Goal: Task Accomplishment & Management: Use online tool/utility

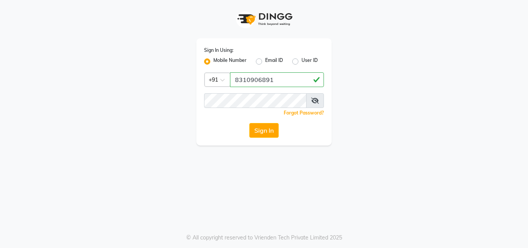
type input "8310906891"
click at [249, 123] on button "Sign In" at bounding box center [263, 130] width 29 height 15
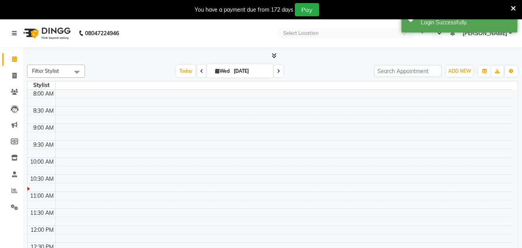
select select "en"
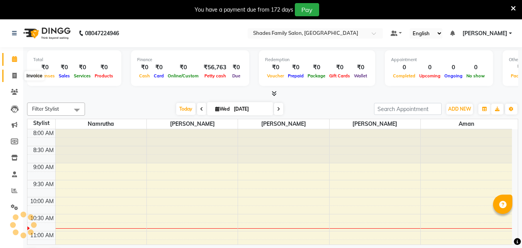
click at [16, 77] on icon at bounding box center [14, 76] width 4 height 6
select select "service"
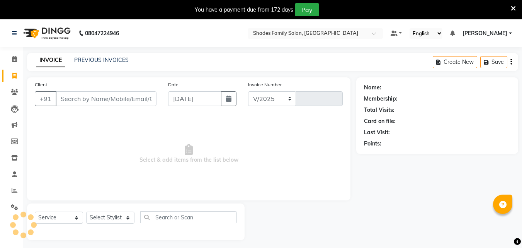
select select "7447"
type input "1854"
click at [97, 59] on link "PREVIOUS INVOICES" at bounding box center [101, 59] width 54 height 7
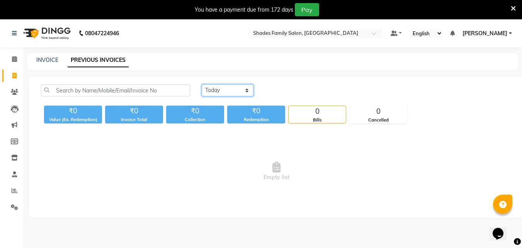
click at [213, 95] on select "Today Yesterday Custom Range" at bounding box center [228, 90] width 52 height 12
select select "yesterday"
click at [202, 84] on select "Today Yesterday Custom Range" at bounding box center [228, 90] width 52 height 12
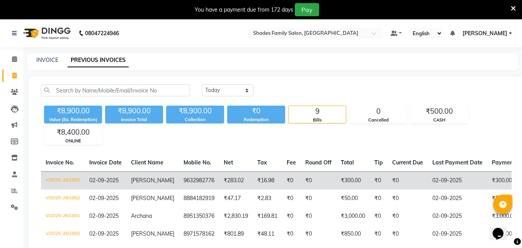
click at [145, 184] on td "Vinith" at bounding box center [152, 180] width 53 height 18
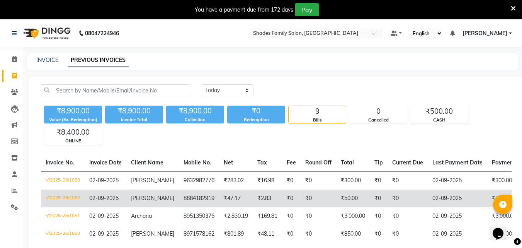
click at [179, 191] on td "8884182919" at bounding box center [199, 198] width 40 height 18
click at [153, 204] on td "Vindhya" at bounding box center [152, 198] width 53 height 18
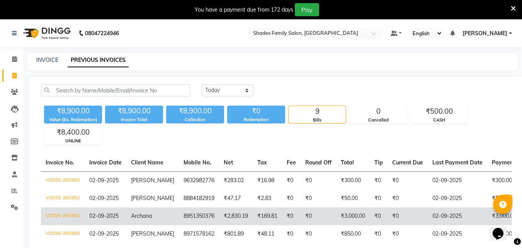
click at [189, 212] on td "8951350376" at bounding box center [199, 216] width 40 height 18
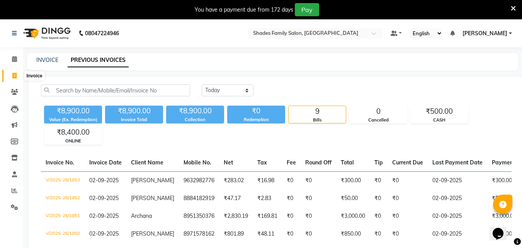
click at [12, 78] on span at bounding box center [15, 75] width 14 height 9
select select "service"
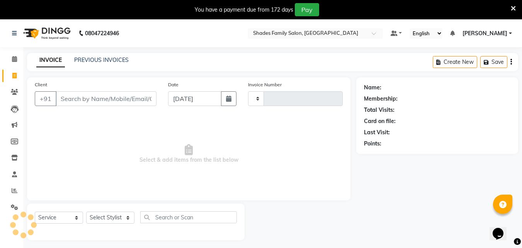
type input "1854"
select select "7447"
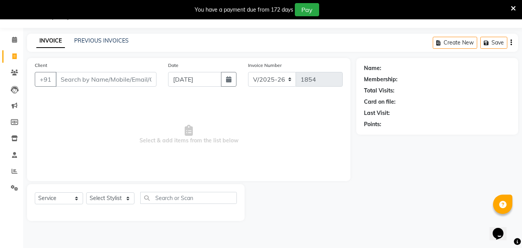
click at [512, 9] on icon at bounding box center [513, 8] width 5 height 7
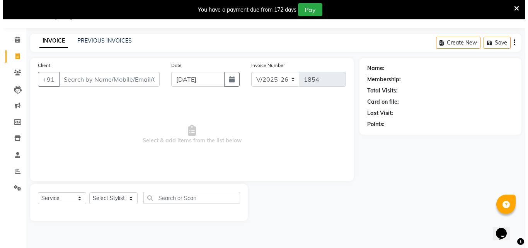
scroll to position [0, 0]
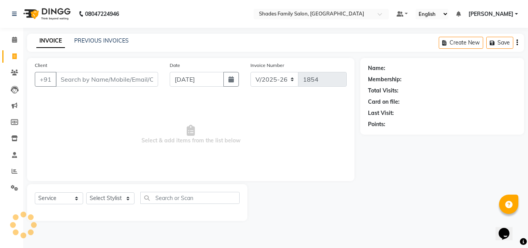
click at [98, 36] on div "INVOICE PREVIOUS INVOICES Create New Save" at bounding box center [275, 43] width 497 height 18
click at [118, 38] on link "PREVIOUS INVOICES" at bounding box center [101, 40] width 54 height 7
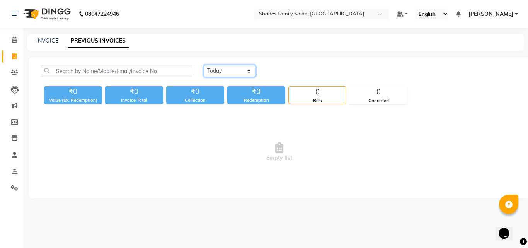
click at [230, 73] on select "Today Yesterday Custom Range" at bounding box center [230, 71] width 52 height 12
select select "yesterday"
click at [204, 65] on select "Today Yesterday Custom Range" at bounding box center [230, 71] width 52 height 12
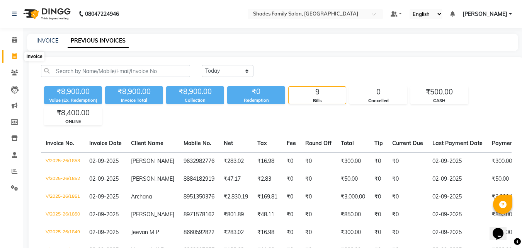
click at [14, 57] on icon at bounding box center [14, 56] width 4 height 6
select select "service"
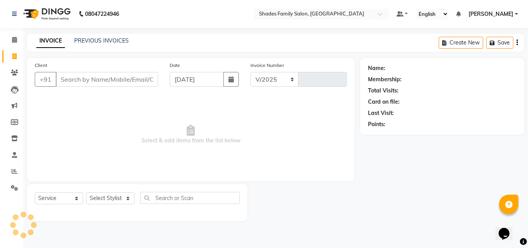
select select "7447"
type input "1854"
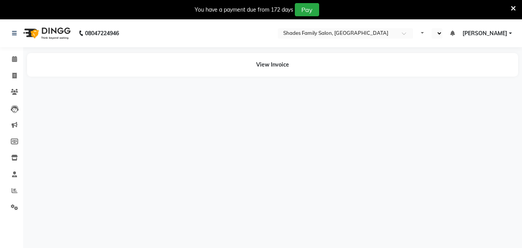
select select "en"
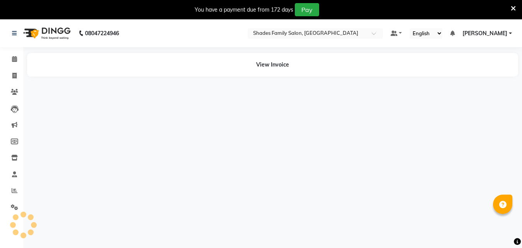
click at [517, 5] on div "You have a payment due from 172 days Pay" at bounding box center [261, 9] width 522 height 19
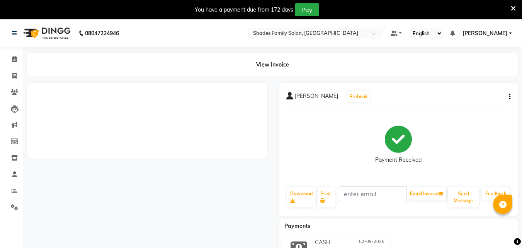
click at [513, 5] on icon at bounding box center [513, 8] width 5 height 7
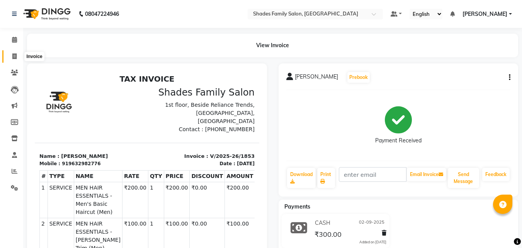
click at [16, 58] on icon at bounding box center [14, 56] width 4 height 6
select select "service"
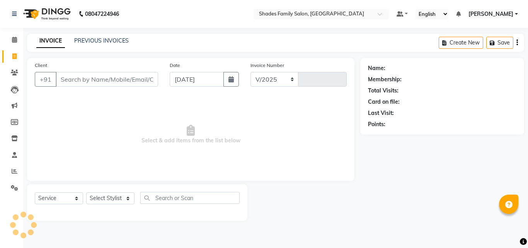
select select "7447"
type input "1854"
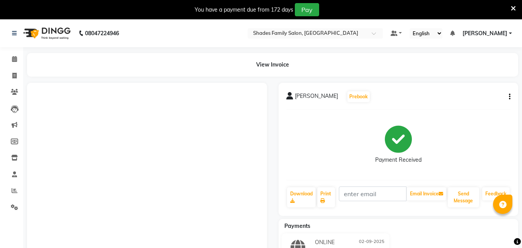
click at [512, 9] on icon at bounding box center [513, 8] width 5 height 7
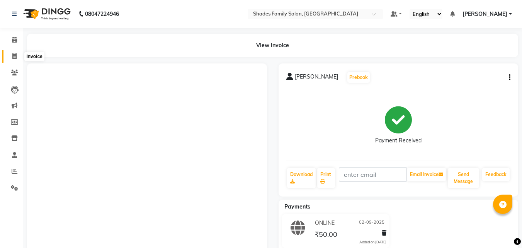
click at [14, 55] on icon at bounding box center [14, 56] width 4 height 6
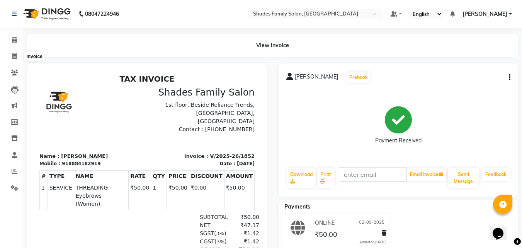
select select "service"
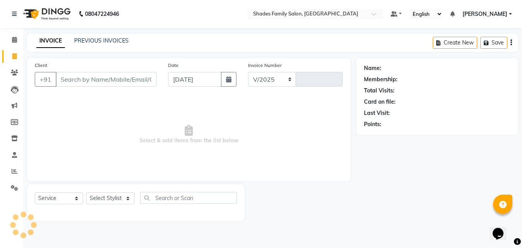
select select "7447"
type input "1854"
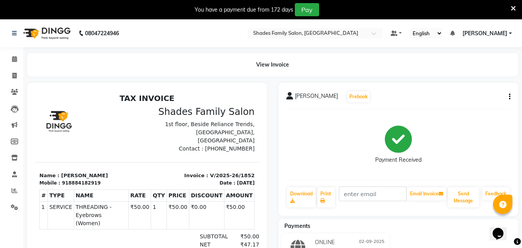
click at [512, 6] on icon at bounding box center [513, 8] width 5 height 7
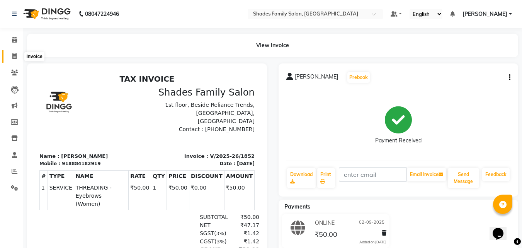
click at [14, 56] on icon at bounding box center [14, 56] width 4 height 6
select select "service"
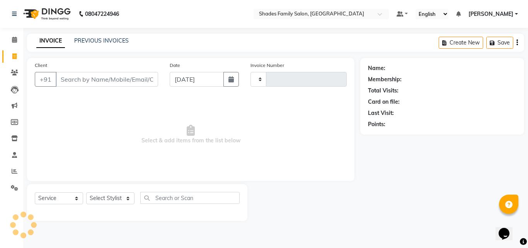
type input "1854"
select select "7447"
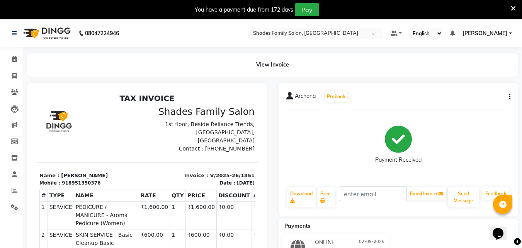
click at [513, 9] on icon at bounding box center [513, 8] width 5 height 7
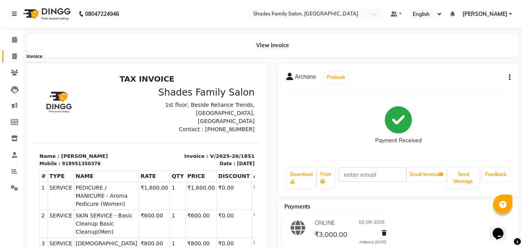
click at [10, 56] on span at bounding box center [15, 56] width 14 height 9
select select "service"
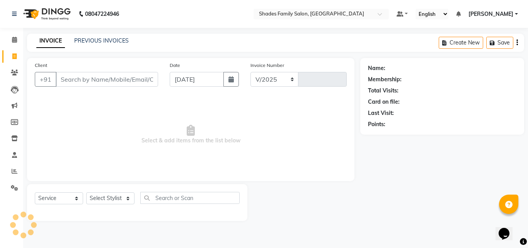
select select "7447"
type input "1854"
